Goal: Information Seeking & Learning: Learn about a topic

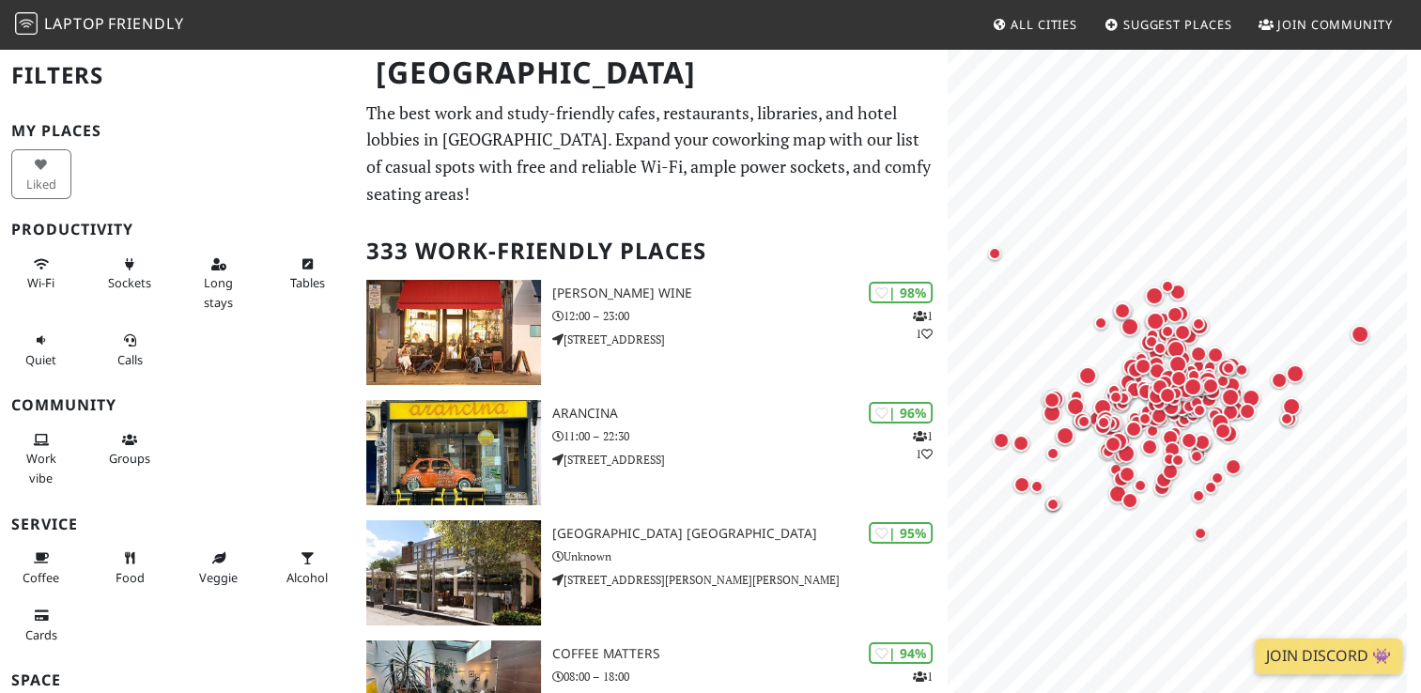
click at [591, 130] on p "The best work and study-friendly cafes, restaurants, libraries, and hotel lobbi…" at bounding box center [650, 154] width 569 height 108
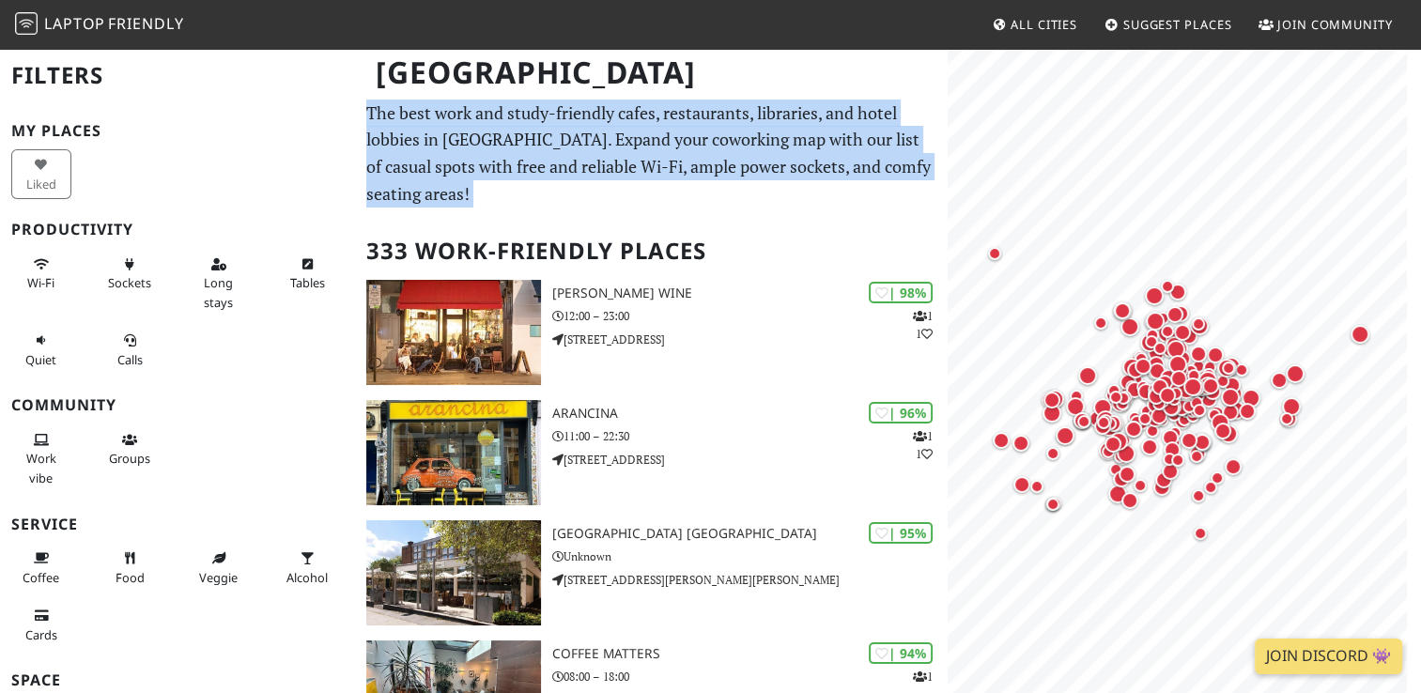
click at [591, 130] on p "The best work and study-friendly cafes, restaurants, libraries, and hotel lobbi…" at bounding box center [650, 154] width 569 height 108
drag, startPoint x: 591, startPoint y: 130, endPoint x: 786, endPoint y: 147, distance: 196.1
click at [786, 147] on p "The best work and study-friendly cafes, restaurants, libraries, and hotel lobbi…" at bounding box center [650, 154] width 569 height 108
click at [774, 176] on p "The best work and study-friendly cafes, restaurants, libraries, and hotel lobbi…" at bounding box center [650, 154] width 569 height 108
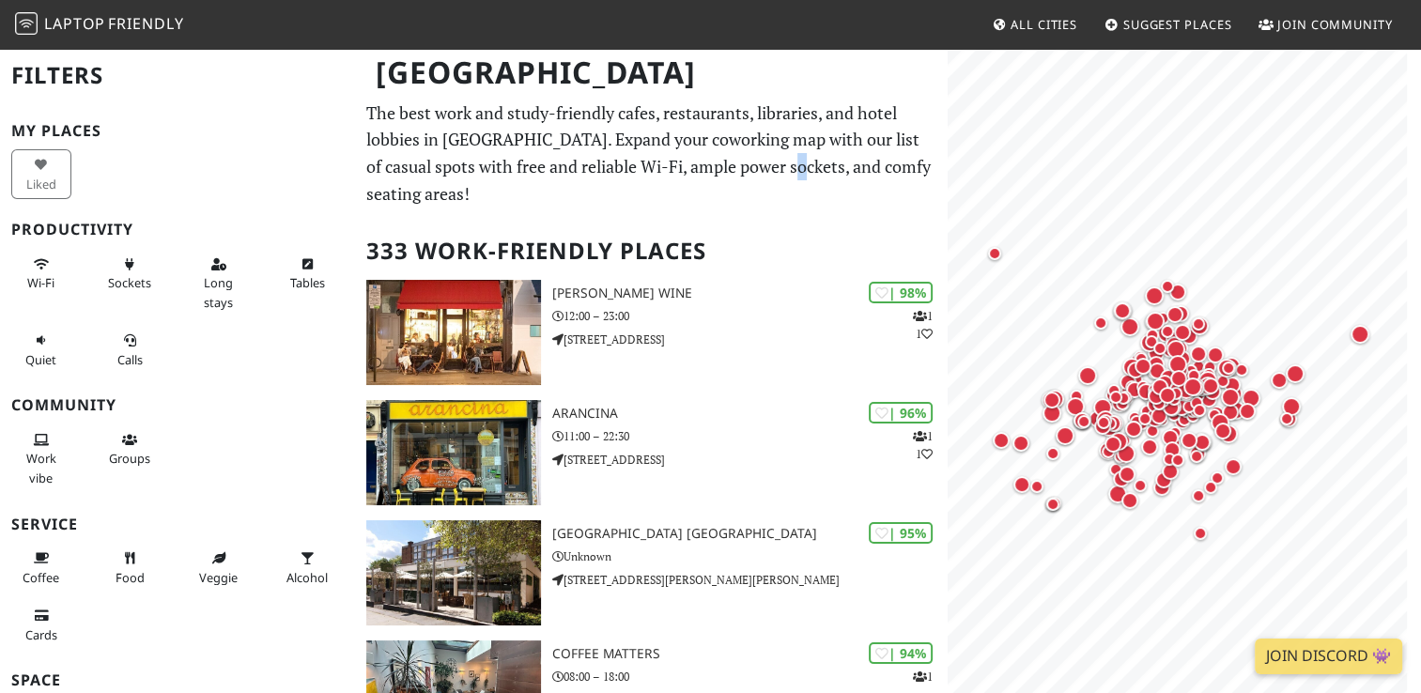
click at [774, 176] on p "The best work and study-friendly cafes, restaurants, libraries, and hotel lobbi…" at bounding box center [650, 154] width 569 height 108
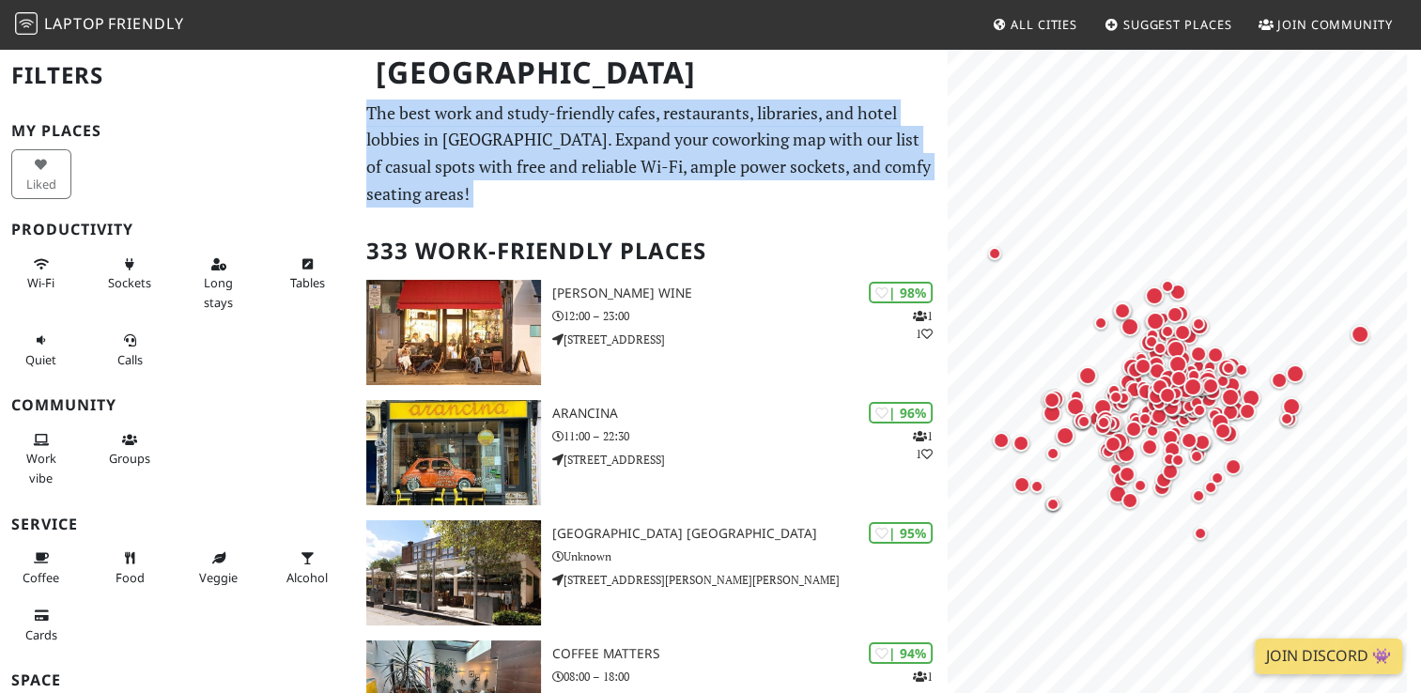
click at [774, 176] on p "The best work and study-friendly cafes, restaurants, libraries, and hotel lobbi…" at bounding box center [650, 154] width 569 height 108
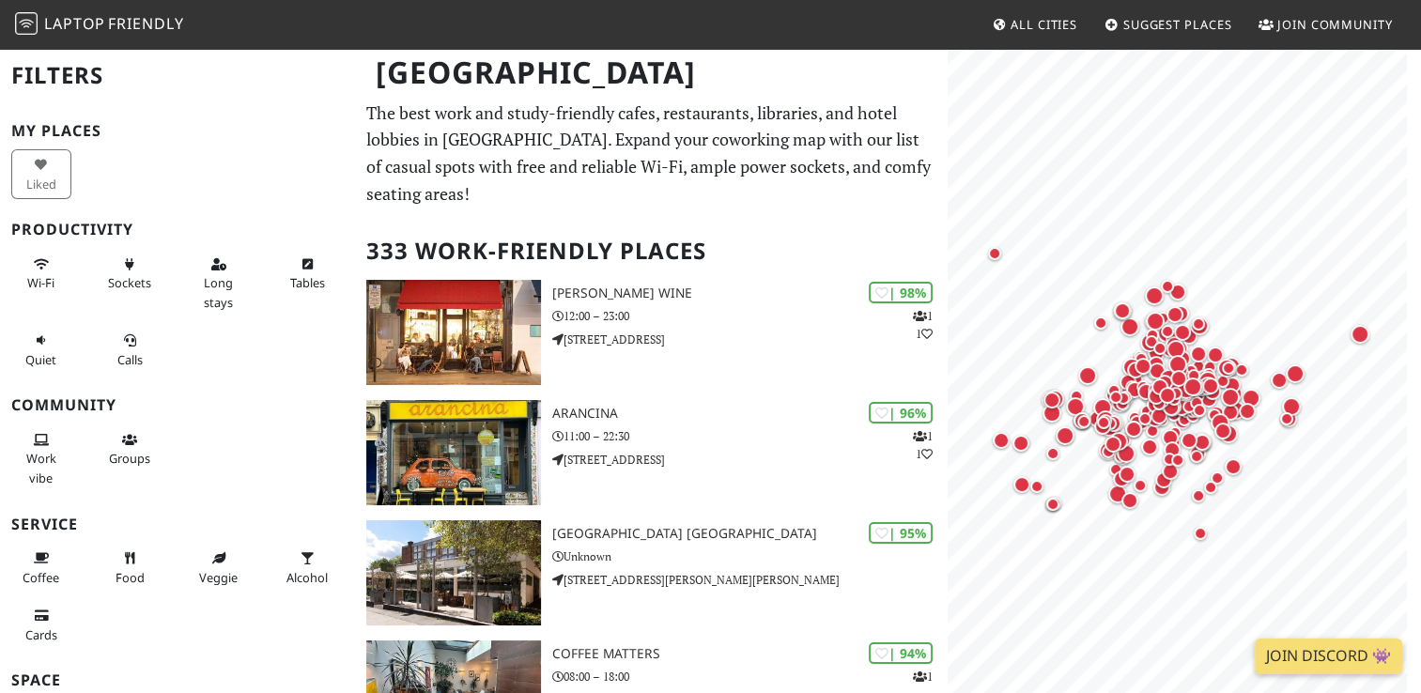
drag, startPoint x: 774, startPoint y: 176, endPoint x: 875, endPoint y: 184, distance: 100.9
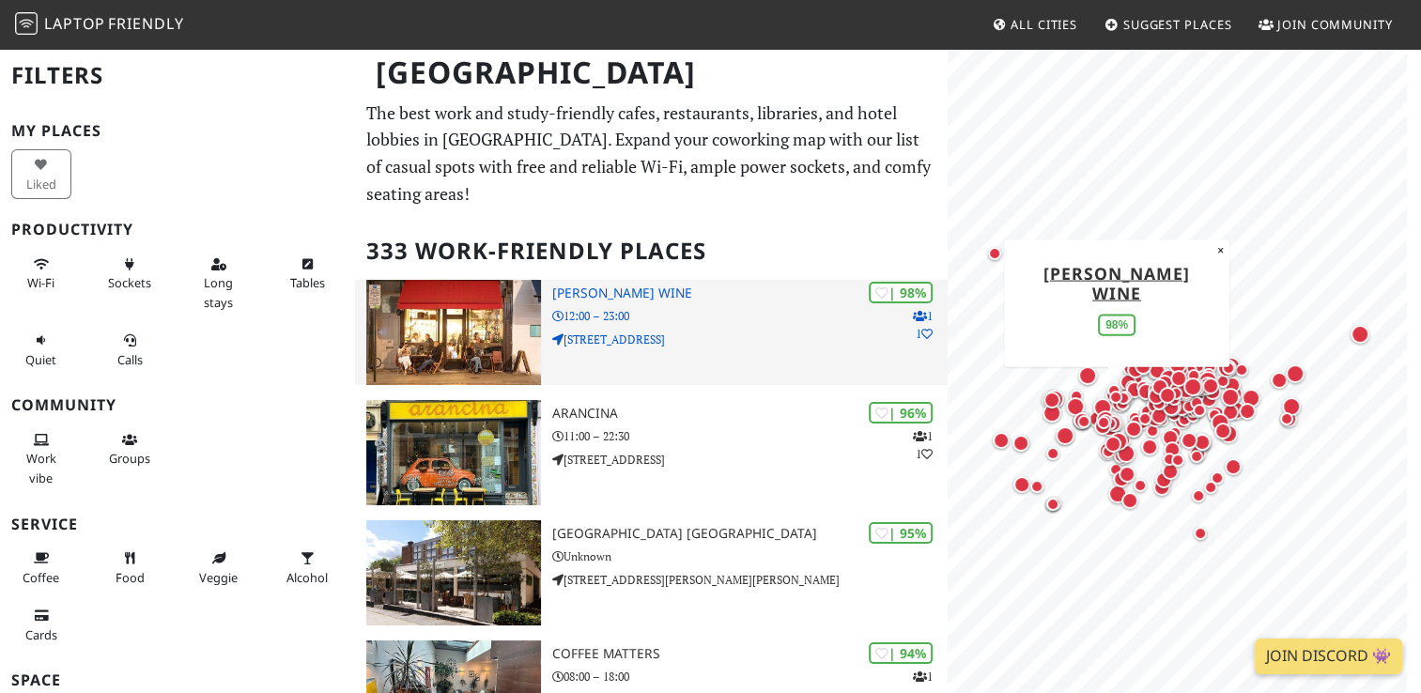
click at [597, 299] on div "| 98% 1 1 Franklin's Wine 12:00 – 23:00 [STREET_ADDRESS]" at bounding box center [749, 332] width 395 height 105
click at [937, 331] on p "[STREET_ADDRESS]" at bounding box center [749, 340] width 395 height 18
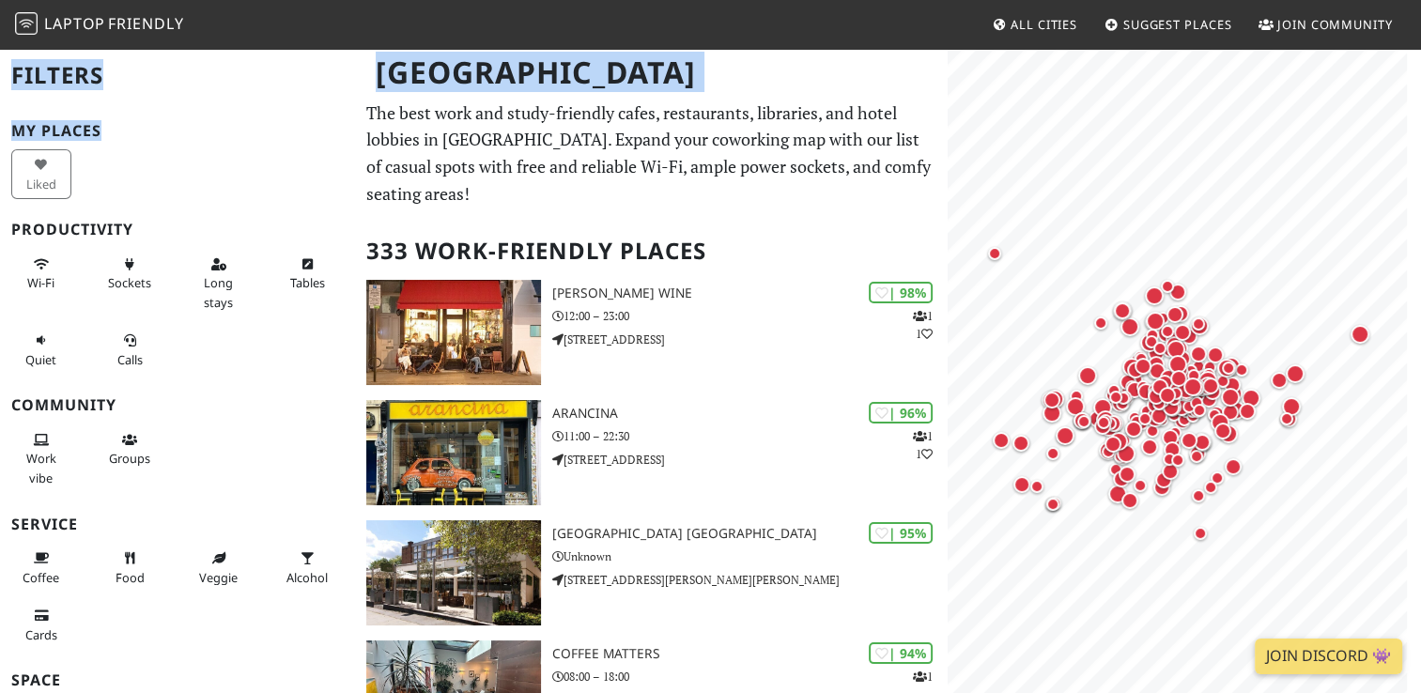
drag, startPoint x: 368, startPoint y: 112, endPoint x: 353, endPoint y: 125, distance: 20.0
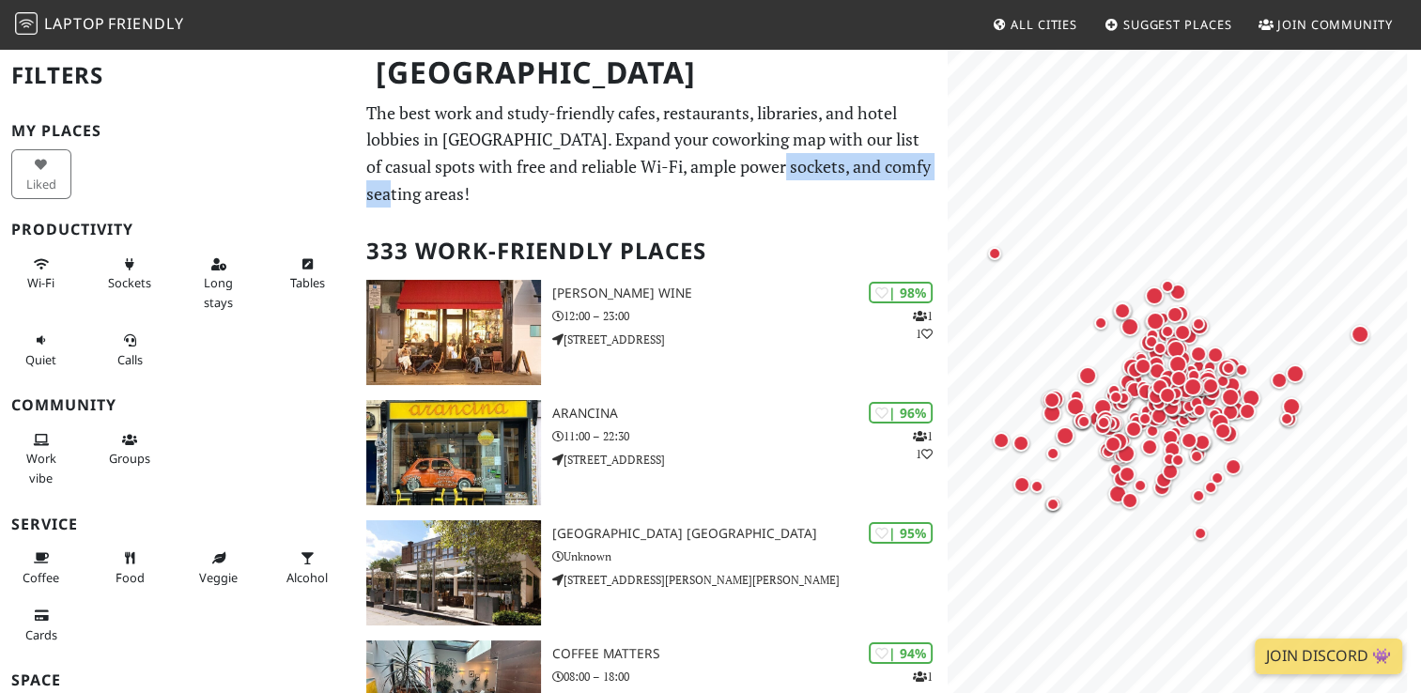
drag, startPoint x: 915, startPoint y: 178, endPoint x: 756, endPoint y: 178, distance: 158.8
click at [756, 178] on p "The best work and study-friendly cafes, restaurants, libraries, and hotel lobbi…" at bounding box center [650, 154] width 569 height 108
drag, startPoint x: 756, startPoint y: 178, endPoint x: 713, endPoint y: 173, distance: 43.6
click at [713, 173] on p "The best work and study-friendly cafes, restaurants, libraries, and hotel lobbi…" at bounding box center [650, 154] width 569 height 108
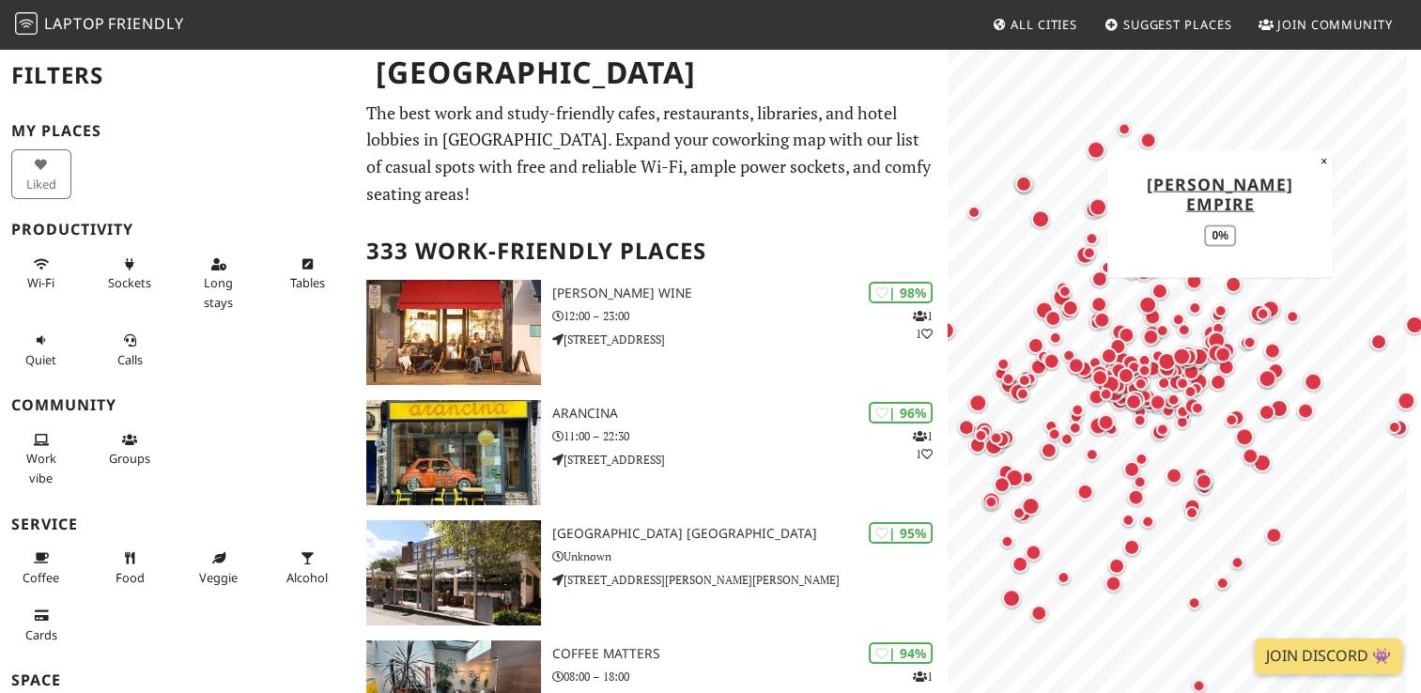
drag, startPoint x: 1221, startPoint y: 282, endPoint x: 1221, endPoint y: 310, distance: 28.2
click at [1221, 297] on div "Map marker" at bounding box center [1233, 284] width 24 height 24
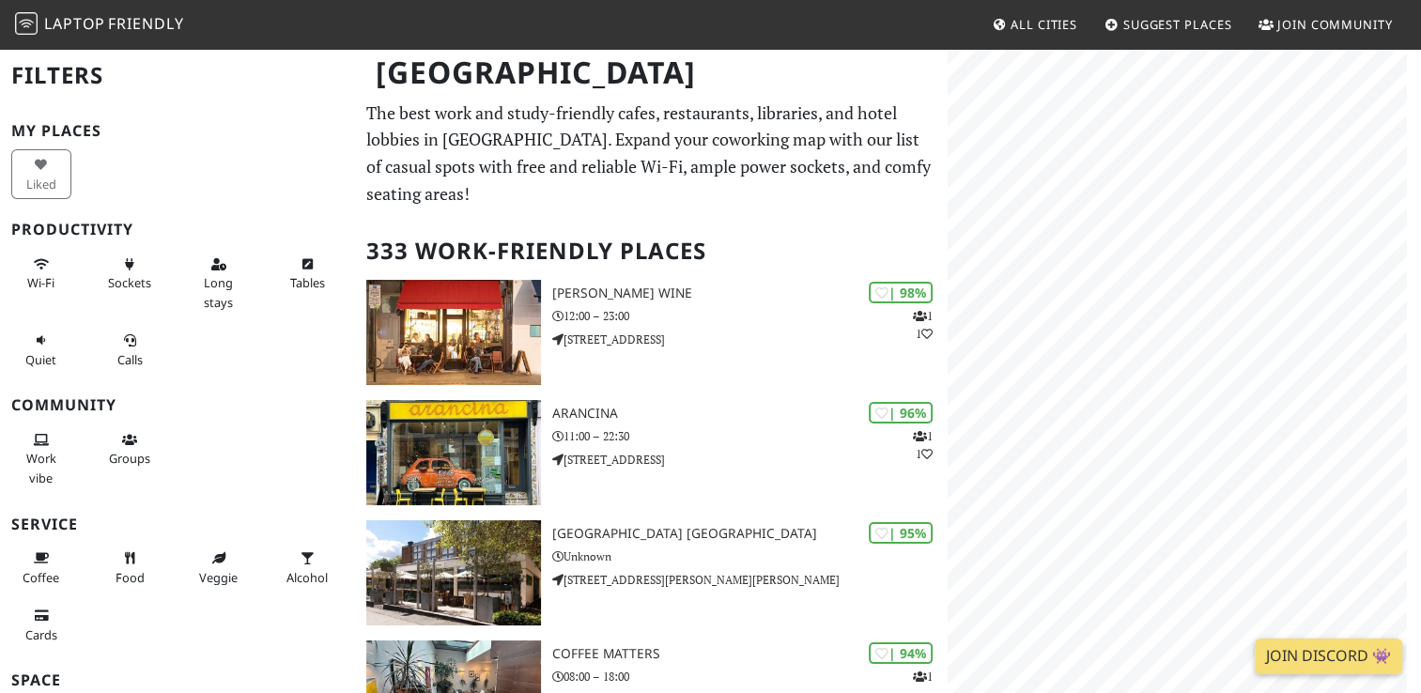
click at [1420, 342] on html "Laptop Friendly All Cities Suggest Places Join Community [GEOGRAPHIC_DATA] Filt…" at bounding box center [710, 346] width 1421 height 693
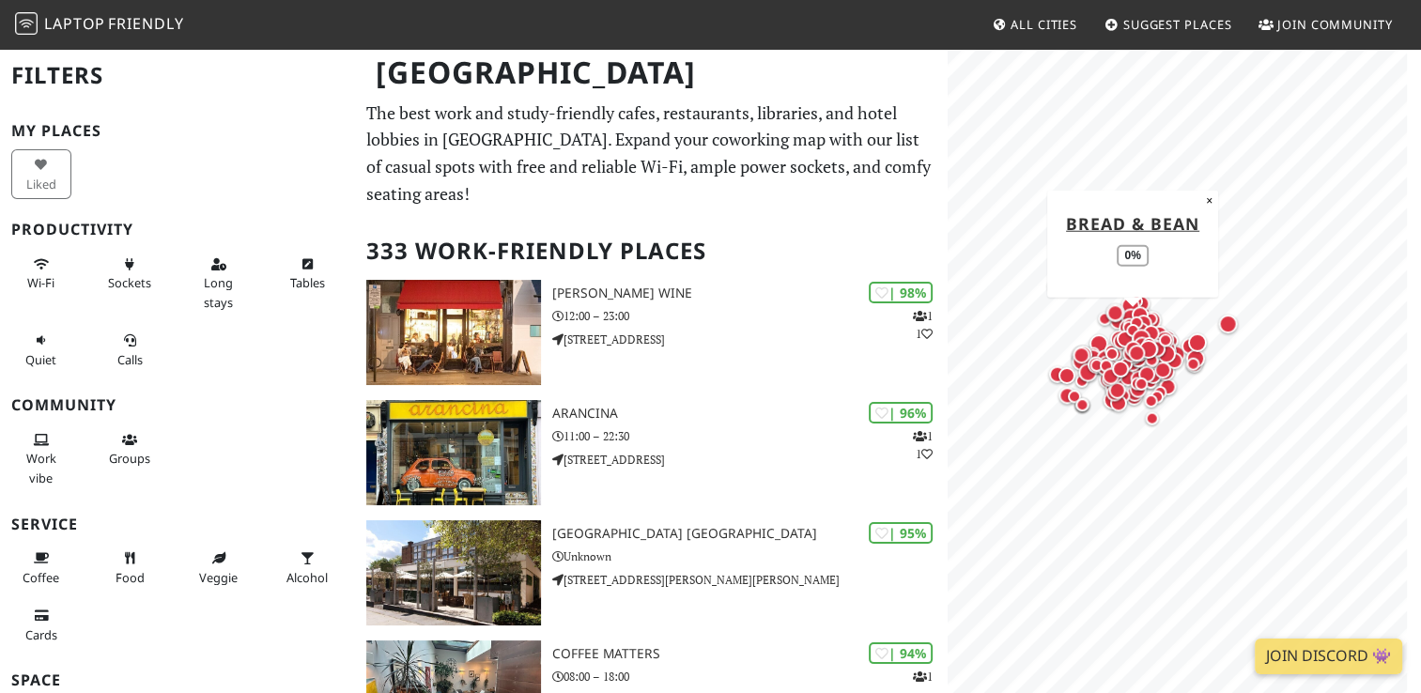
click at [1140, 93] on div at bounding box center [1184, 93] width 451 height 0
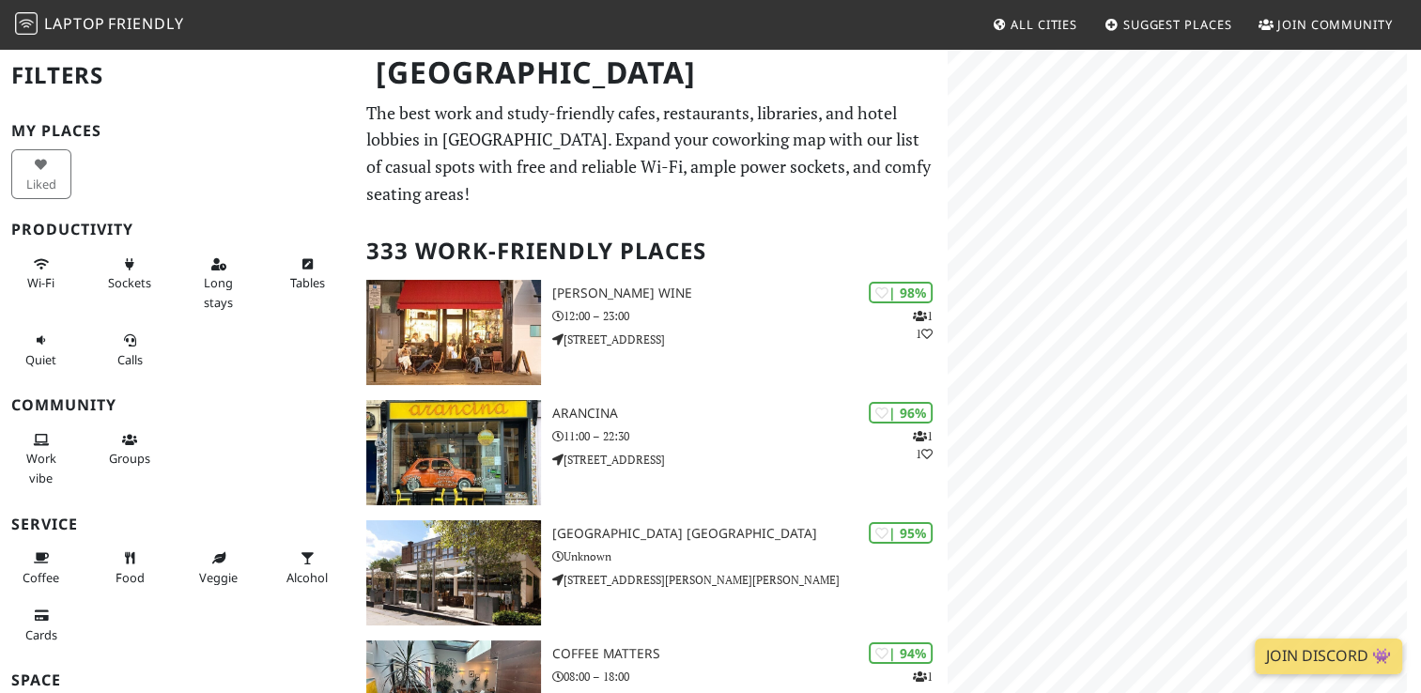
scroll to position [606, 0]
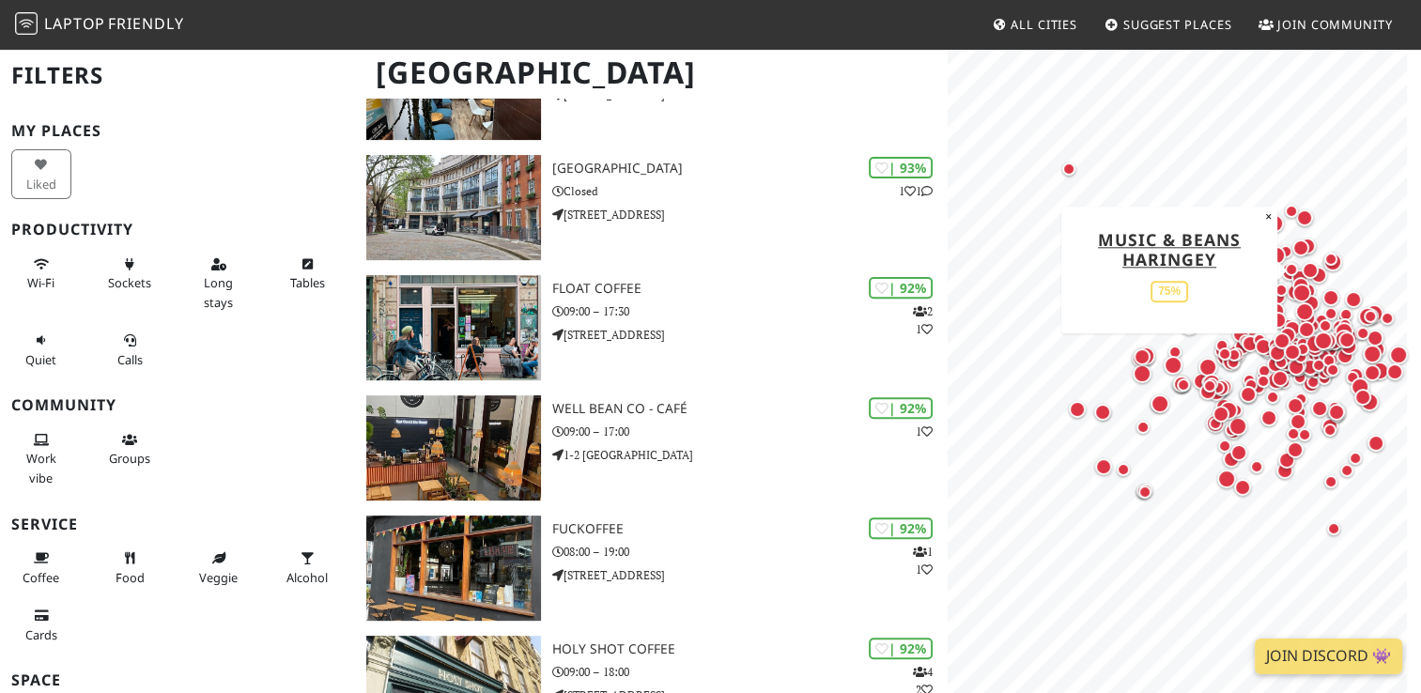
drag, startPoint x: 1303, startPoint y: 269, endPoint x: 1186, endPoint y: 266, distance: 117.5
click at [1302, 262] on div "Map marker" at bounding box center [1310, 270] width 17 height 17
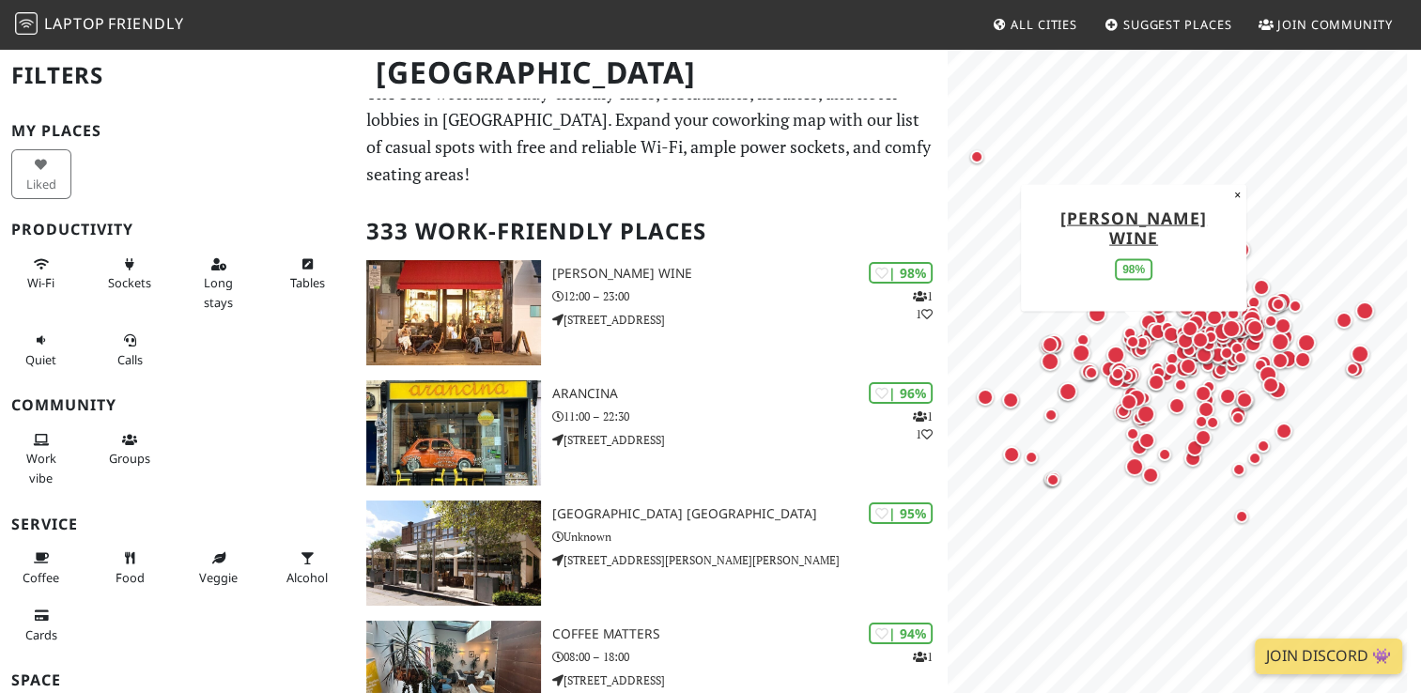
scroll to position [0, 0]
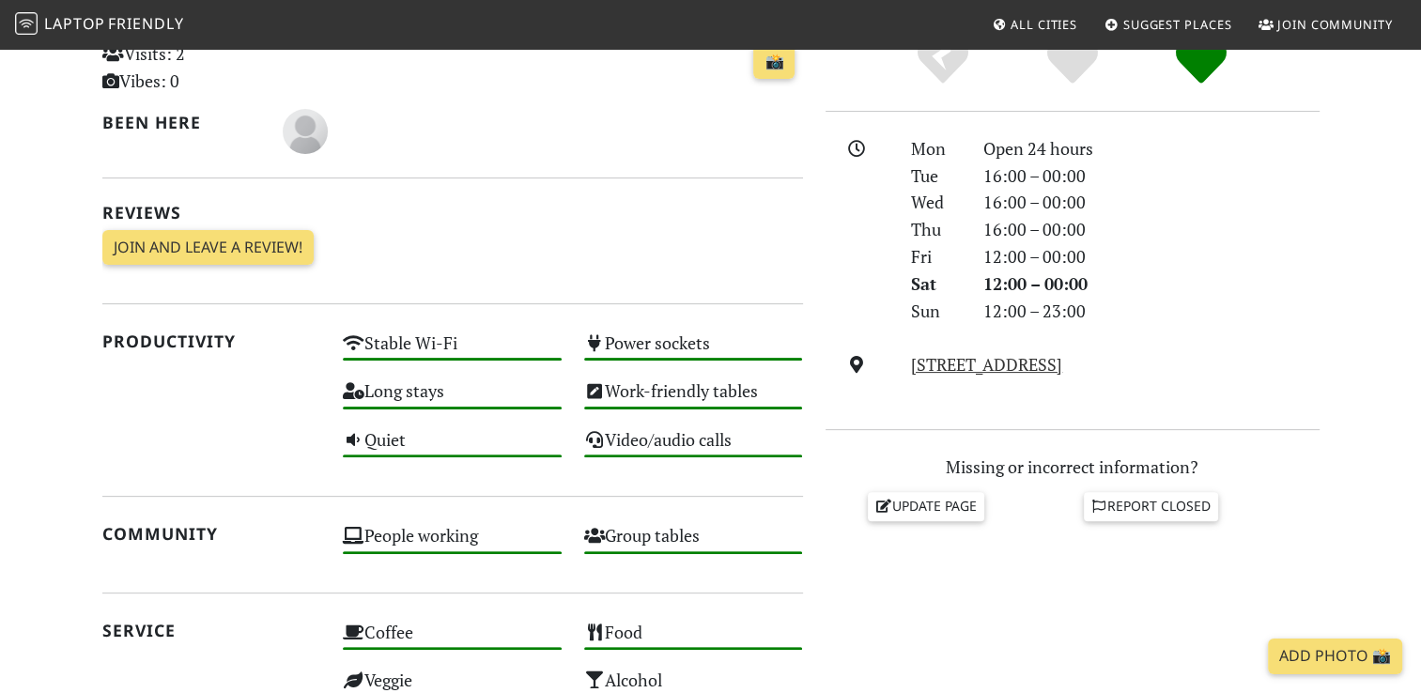
scroll to position [470, 0]
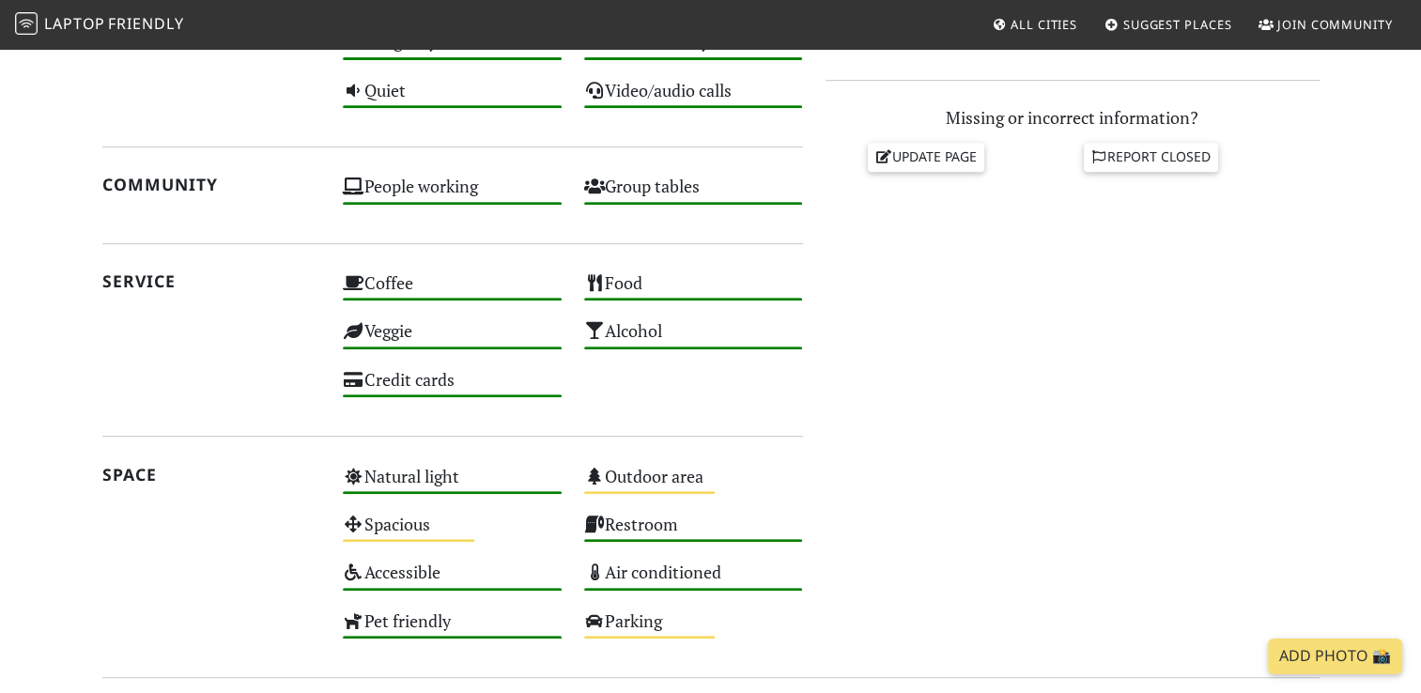
scroll to position [939, 0]
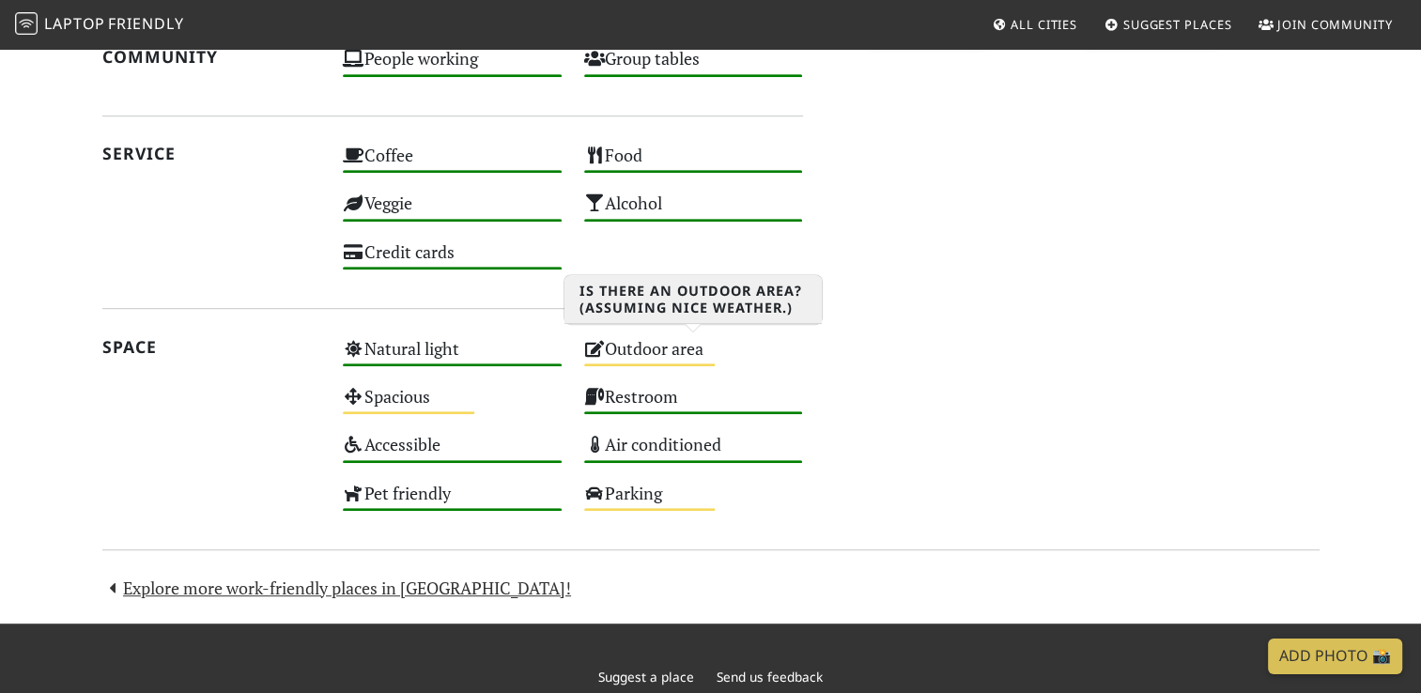
drag, startPoint x: 650, startPoint y: 363, endPoint x: 599, endPoint y: 363, distance: 50.7
click at [599, 363] on div "Outdoor area Medium" at bounding box center [693, 357] width 241 height 48
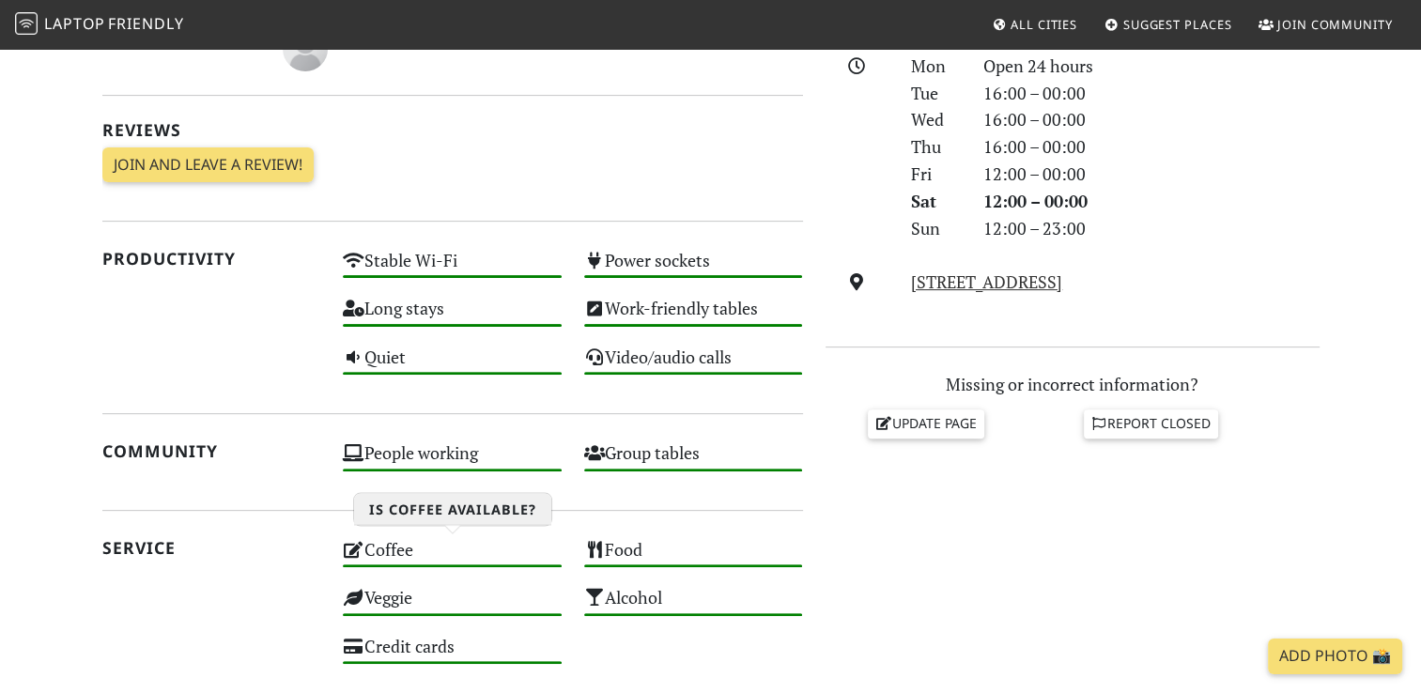
scroll to position [282, 0]
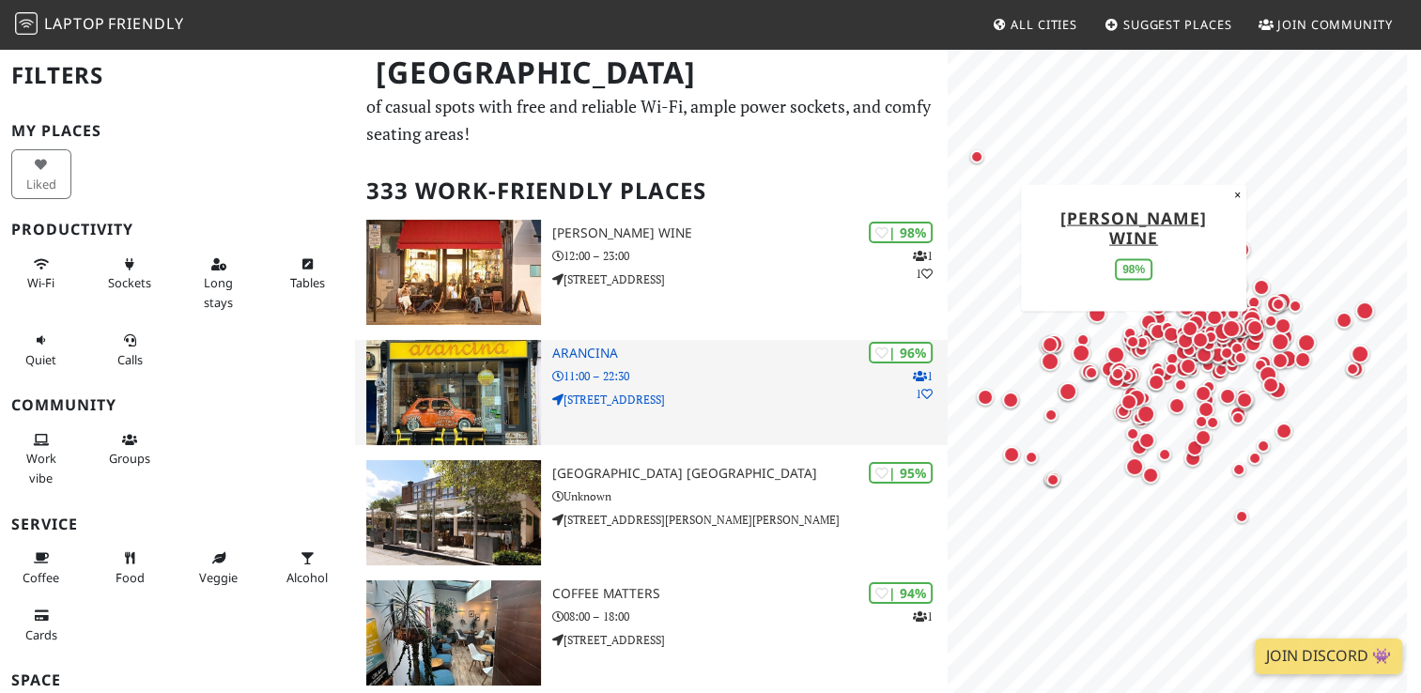
scroll to position [94, 0]
